Goal: Check status: Check status

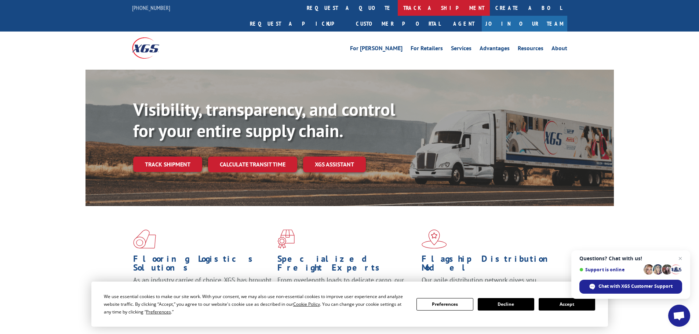
click at [398, 3] on link "track a shipment" at bounding box center [444, 8] width 92 height 16
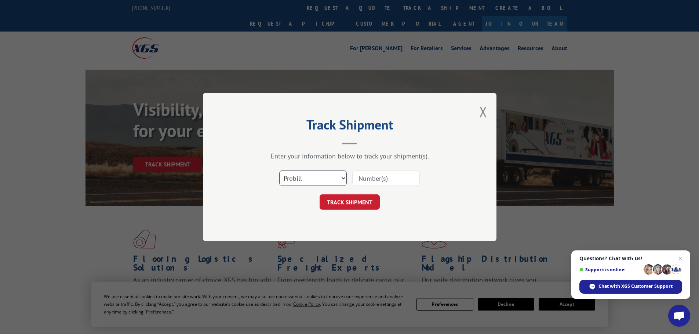
click at [303, 180] on select "Select category... Probill BOL PO" at bounding box center [313, 178] width 68 height 15
select select "bol"
click at [279, 171] on select "Select category... Probill BOL PO" at bounding box center [313, 178] width 68 height 15
click at [364, 180] on input at bounding box center [386, 178] width 68 height 15
paste input "7029252"
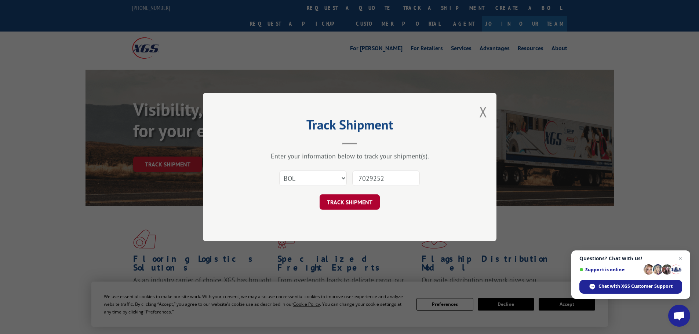
type input "7029252"
click at [342, 202] on button "TRACK SHIPMENT" at bounding box center [350, 201] width 60 height 15
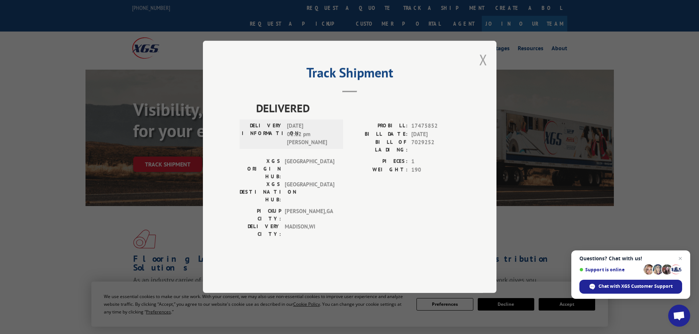
click at [484, 69] on button "Close modal" at bounding box center [483, 59] width 8 height 19
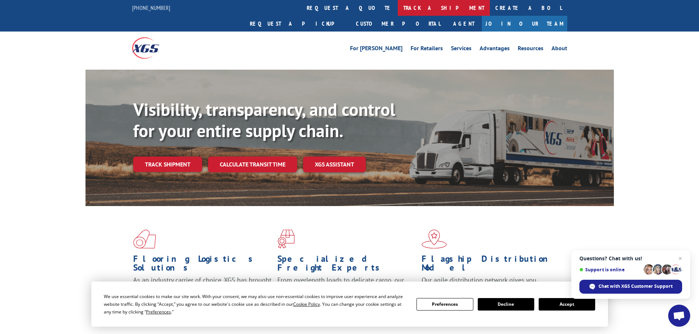
click at [398, 14] on link "track a shipment" at bounding box center [444, 8] width 92 height 16
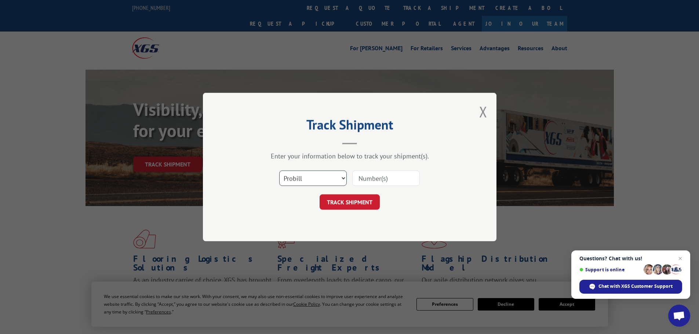
click at [327, 183] on select "Select category... Probill BOL PO" at bounding box center [313, 178] width 68 height 15
select select "bol"
click at [279, 171] on select "Select category... Probill BOL PO" at bounding box center [313, 178] width 68 height 15
click at [373, 178] on input at bounding box center [386, 178] width 68 height 15
paste input "5495309"
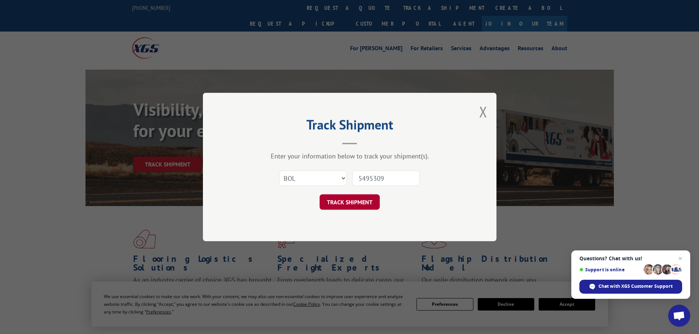
type input "5495309"
click at [357, 204] on button "TRACK SHIPMENT" at bounding box center [350, 201] width 60 height 15
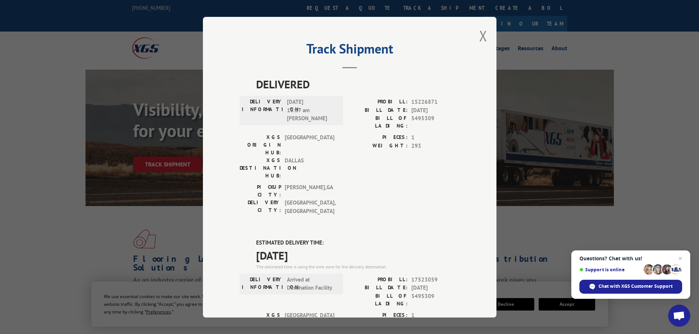
click at [476, 40] on div "Track Shipment DELIVERED DELIVERY INFORMATION: [DATE] 10:37 am [PERSON_NAME] PR…" at bounding box center [350, 167] width 294 height 301
click at [479, 33] on button "Close modal" at bounding box center [483, 35] width 8 height 19
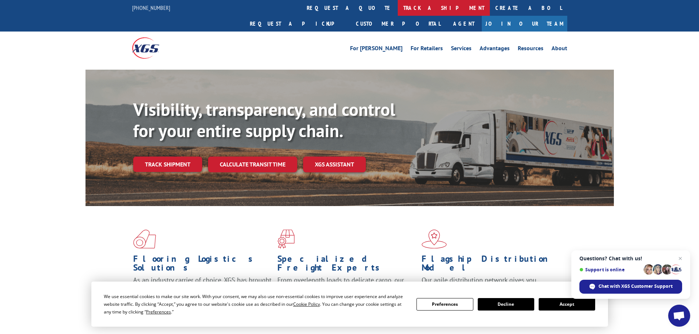
click at [398, 5] on link "track a shipment" at bounding box center [444, 8] width 92 height 16
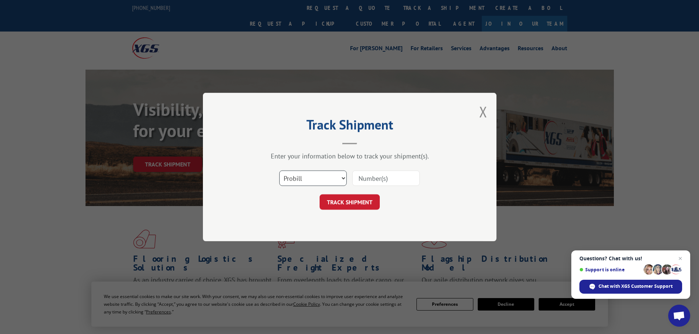
click at [315, 174] on select "Select category... Probill BOL PO" at bounding box center [313, 178] width 68 height 15
select select "bol"
click at [279, 171] on select "Select category... Probill BOL PO" at bounding box center [313, 178] width 68 height 15
click at [369, 184] on input at bounding box center [386, 178] width 68 height 15
paste input "7043749"
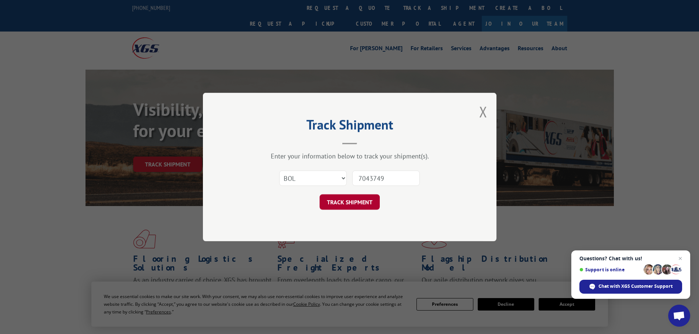
type input "7043749"
click at [364, 198] on button "TRACK SHIPMENT" at bounding box center [350, 201] width 60 height 15
